Goal: Transaction & Acquisition: Purchase product/service

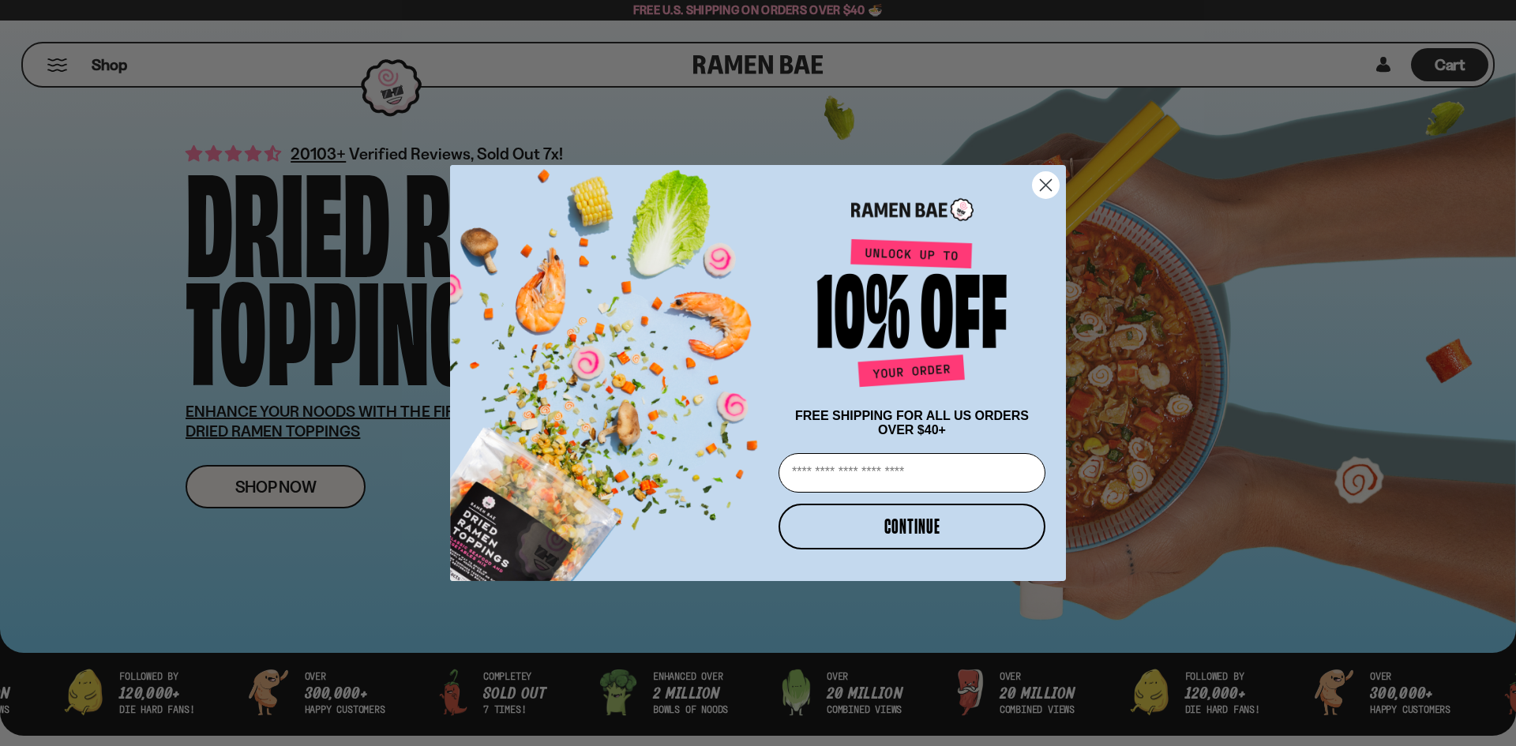
click at [1046, 183] on circle "Close dialog" at bounding box center [1046, 185] width 26 height 26
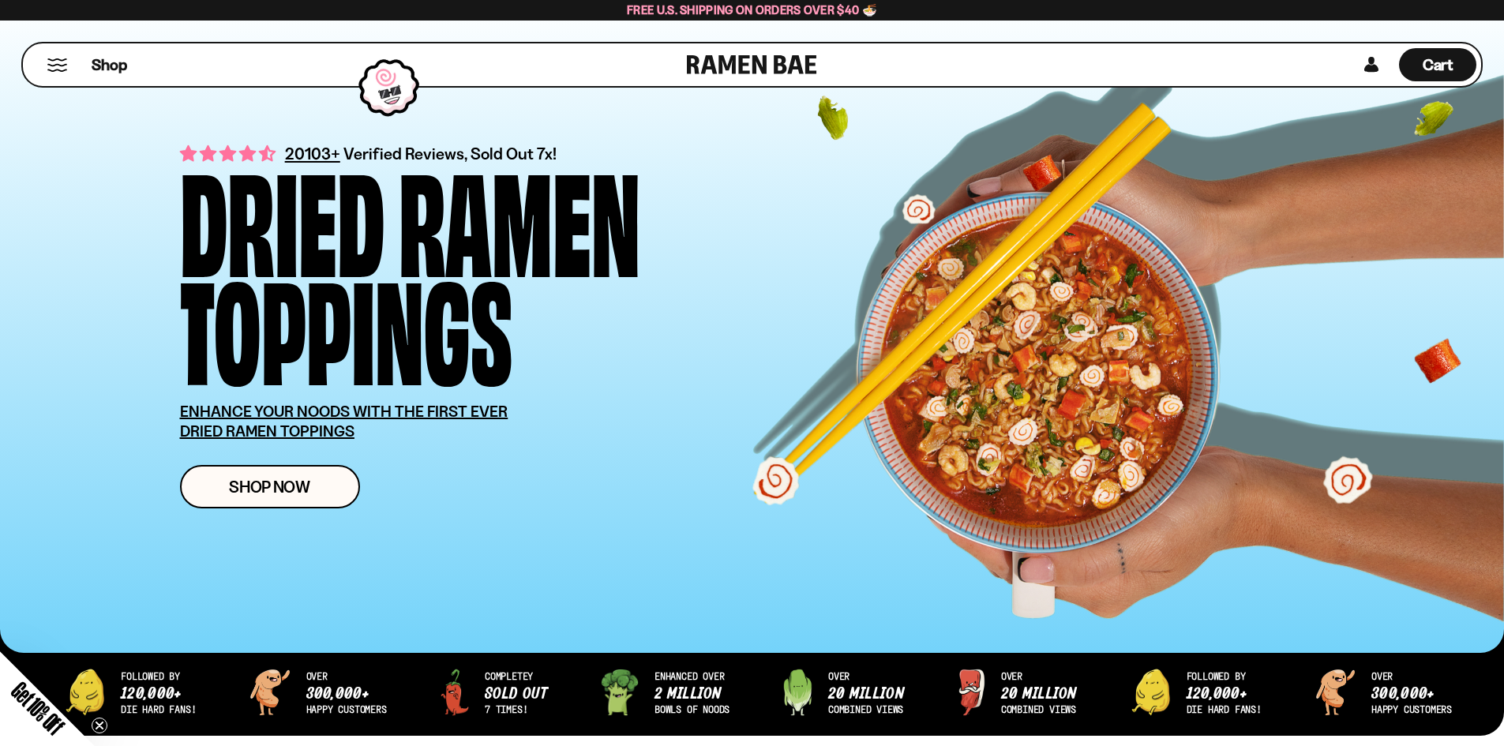
click at [58, 69] on button "Mobile Menu Trigger" at bounding box center [57, 64] width 21 height 13
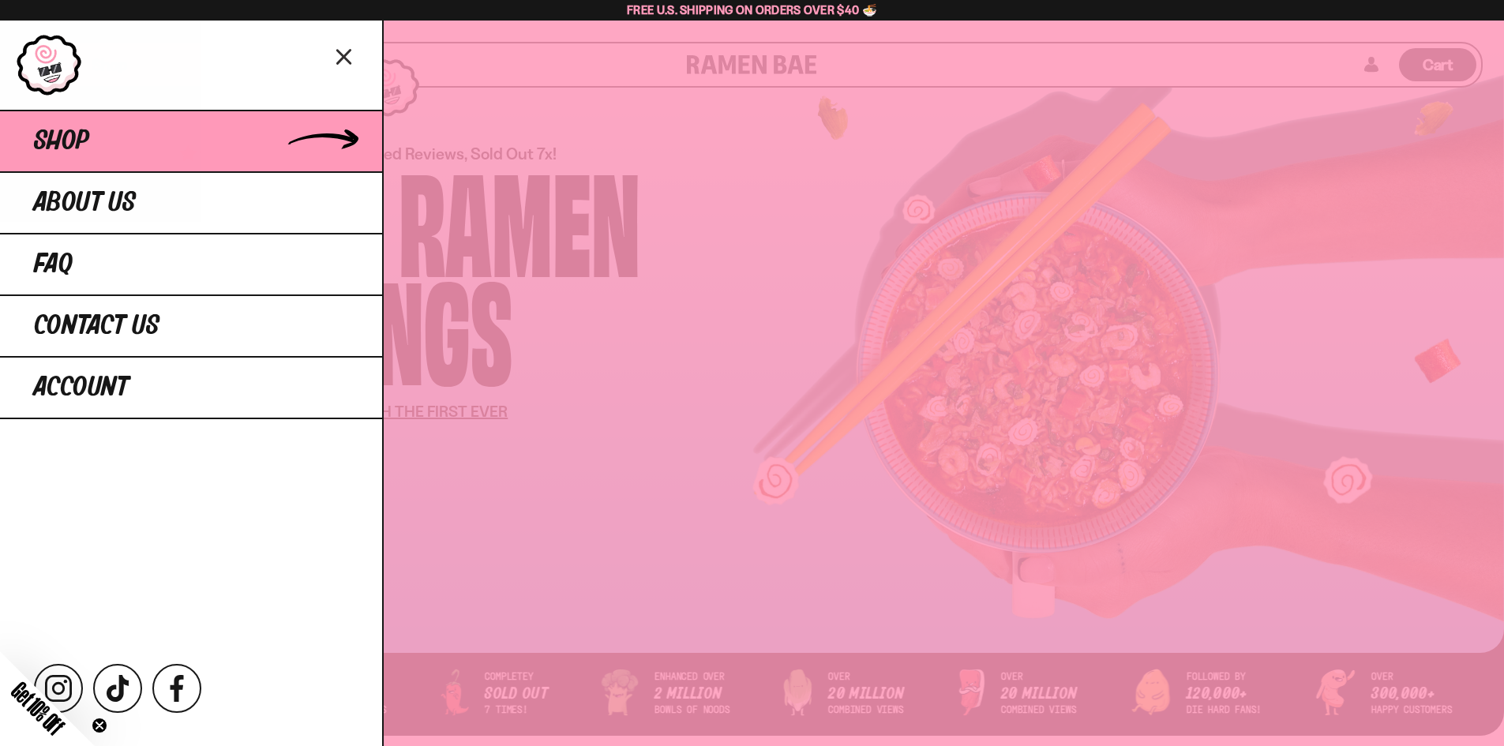
click at [67, 134] on span "Shop" at bounding box center [61, 141] width 55 height 28
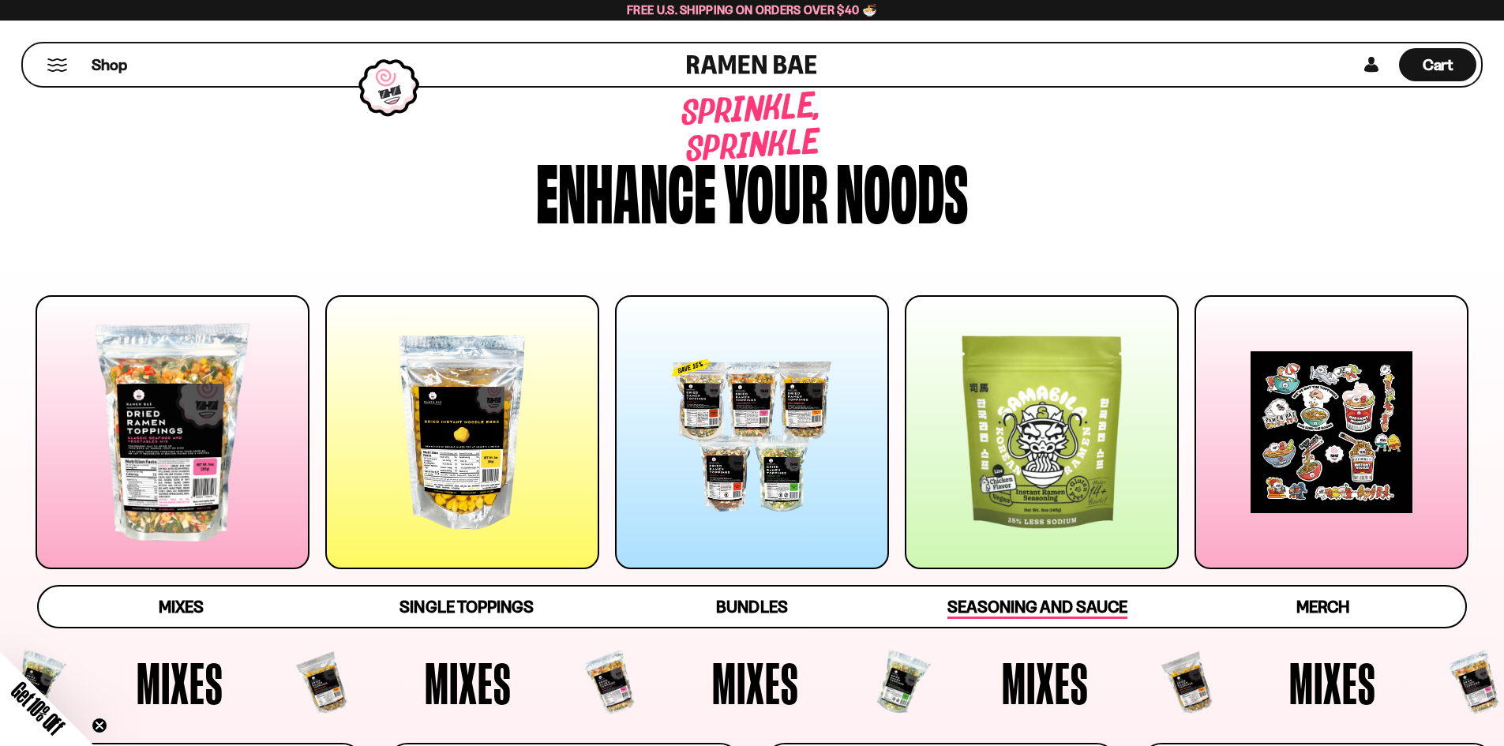
click at [1012, 604] on span "Seasoning and Sauce" at bounding box center [1036, 608] width 179 height 22
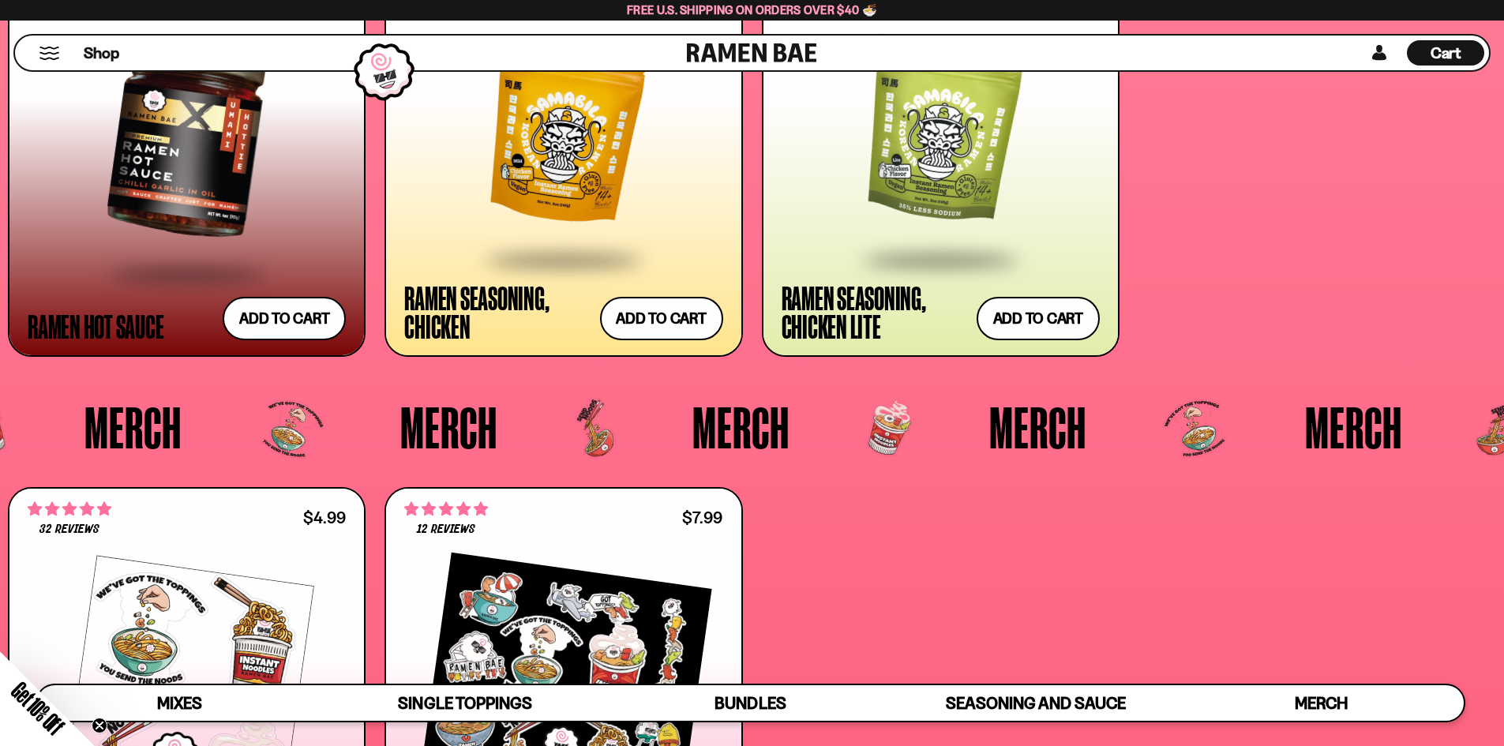
scroll to position [4737, 0]
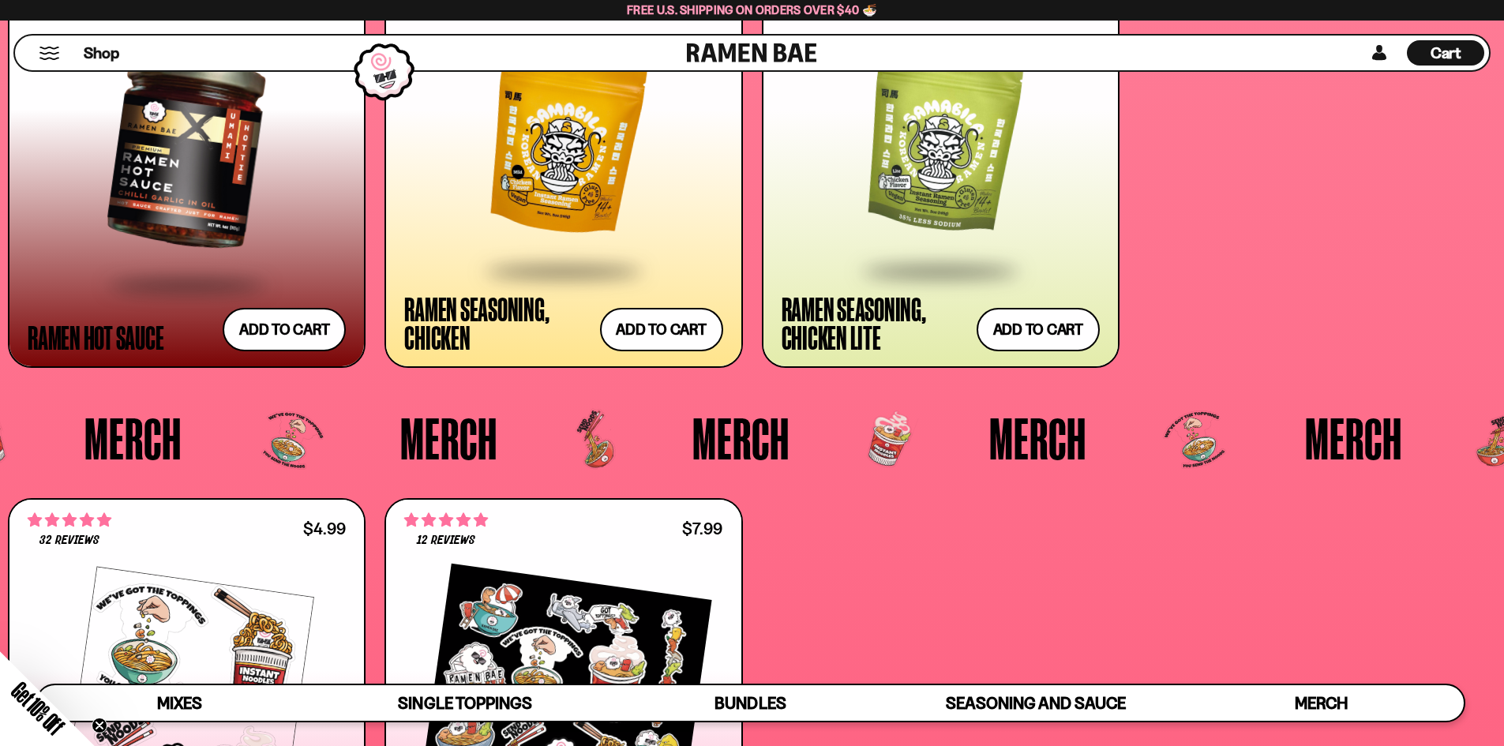
click at [927, 207] on div at bounding box center [941, 143] width 318 height 252
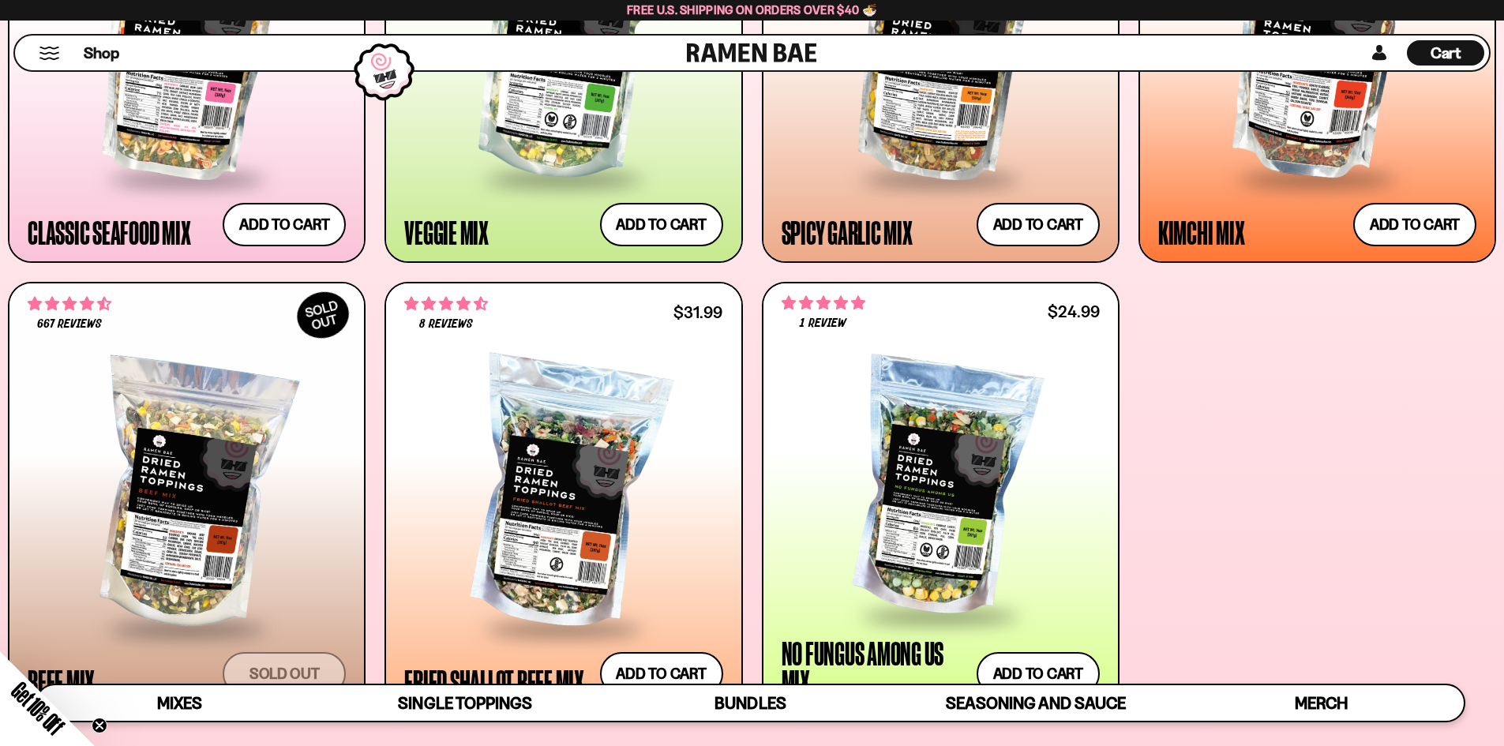
scroll to position [910, 0]
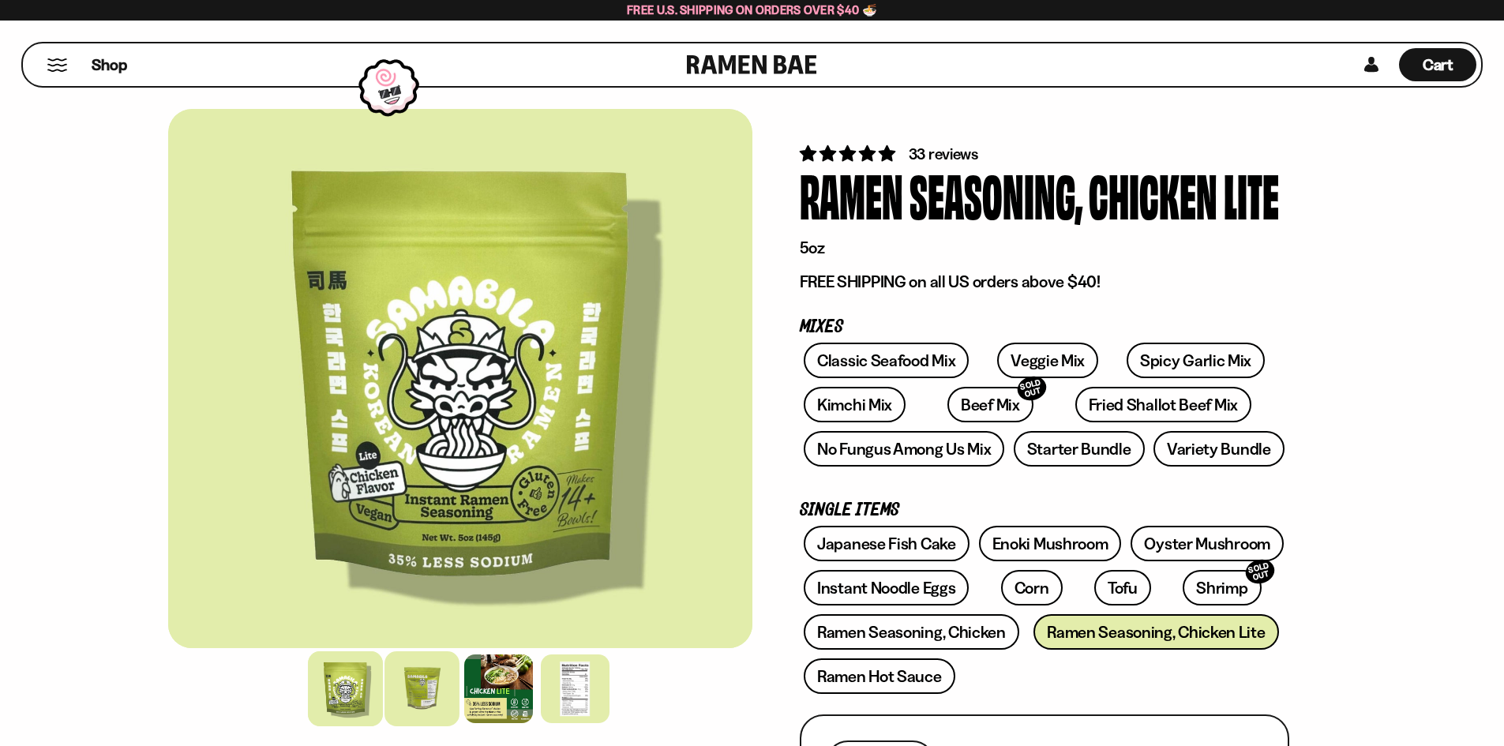
click at [433, 696] on div at bounding box center [421, 688] width 75 height 75
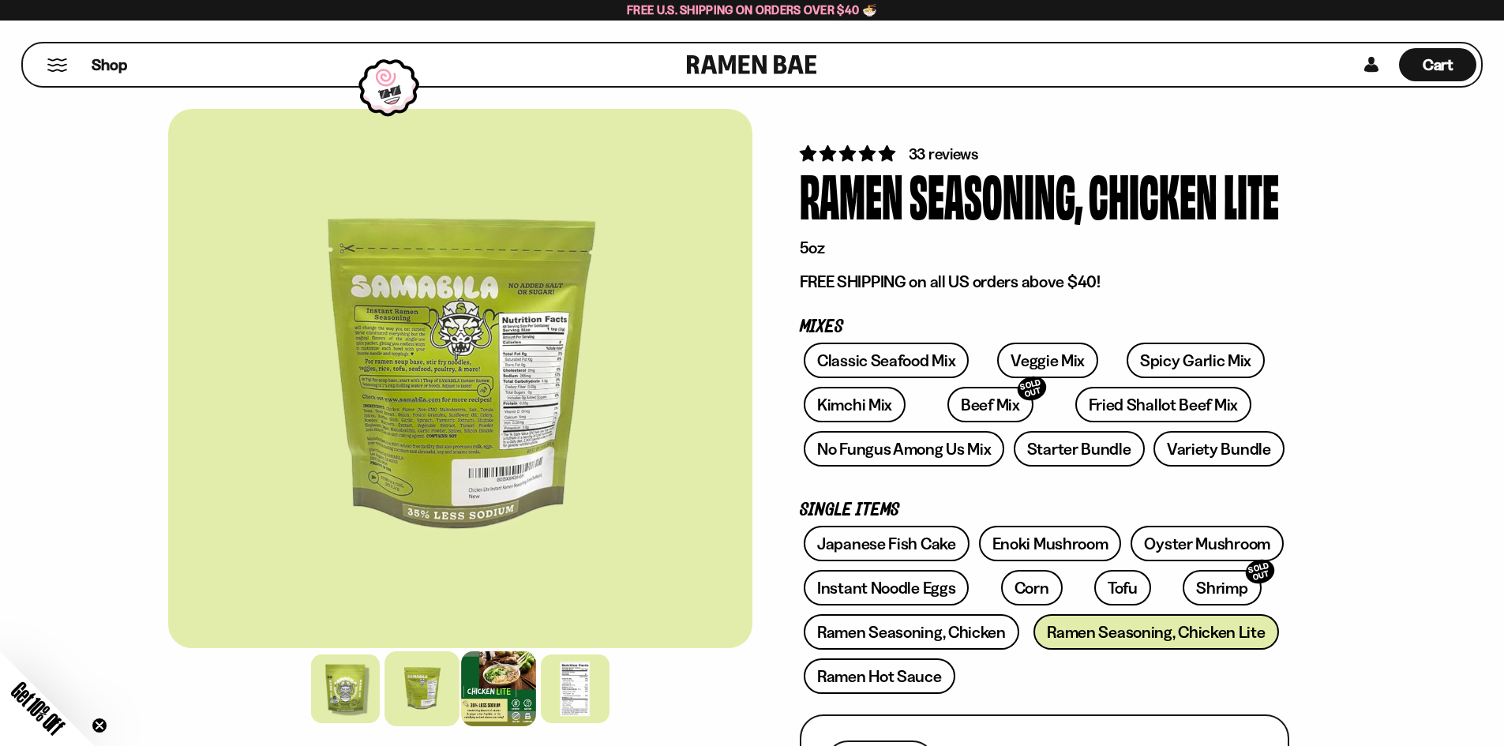
click at [482, 674] on div at bounding box center [498, 688] width 75 height 75
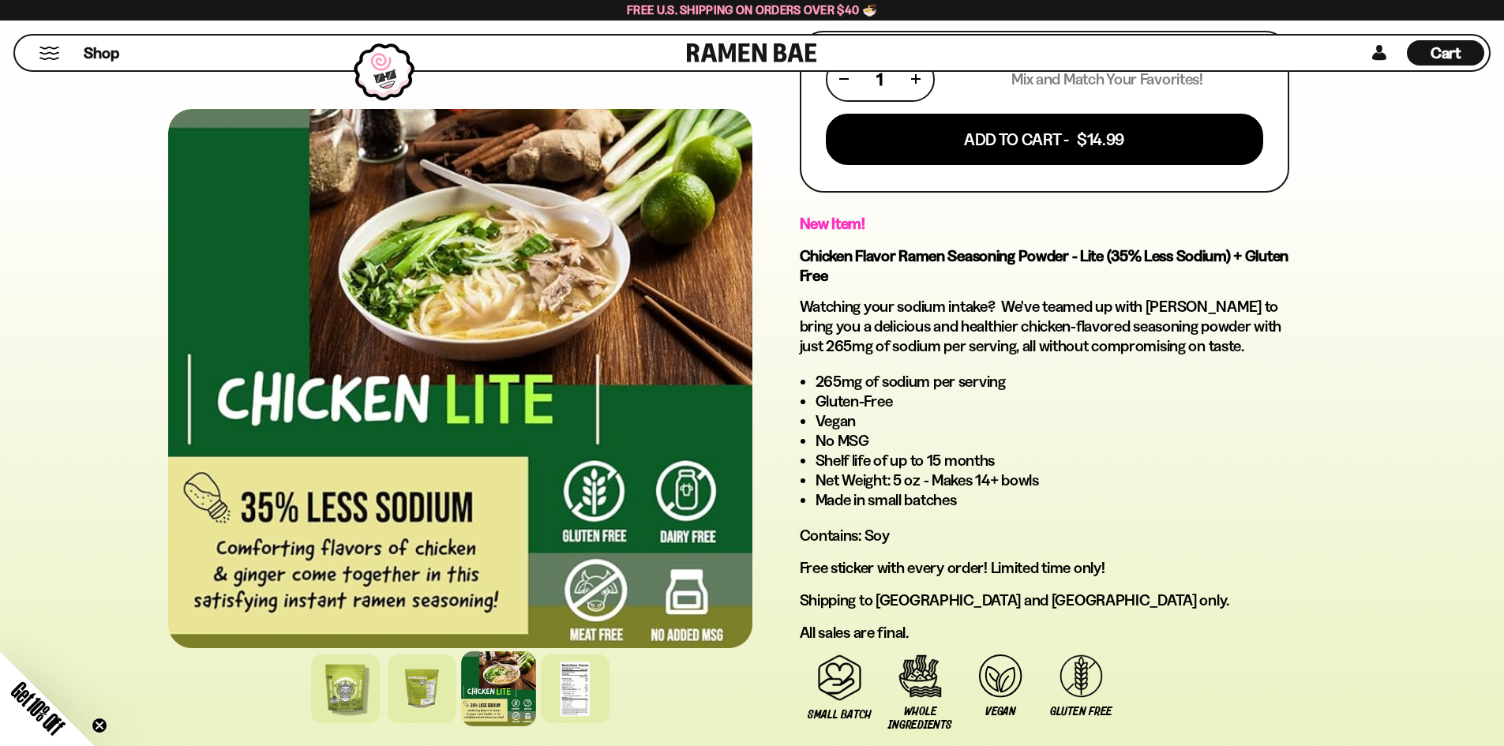
scroll to position [711, 0]
